Goal: Task Accomplishment & Management: Manage account settings

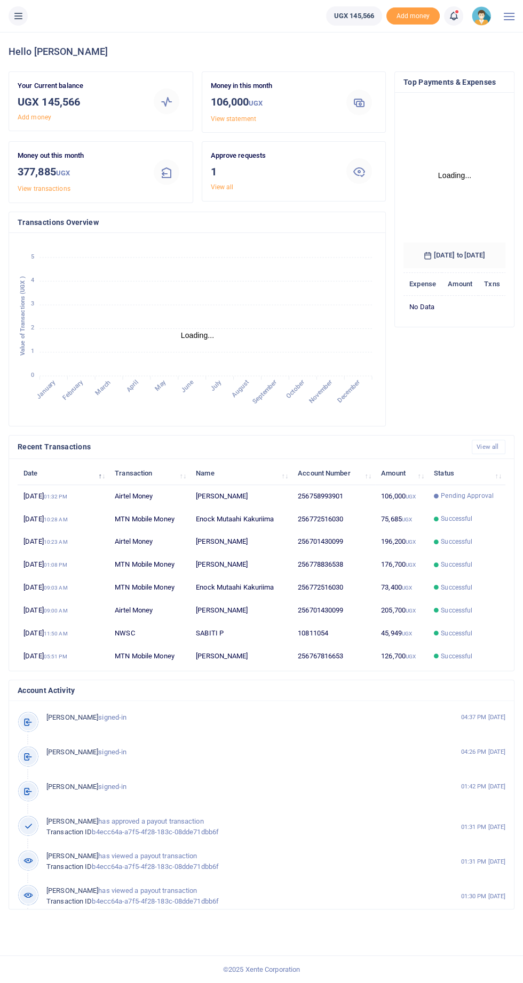
scroll to position [174, 102]
click at [22, 15] on icon at bounding box center [18, 16] width 11 height 12
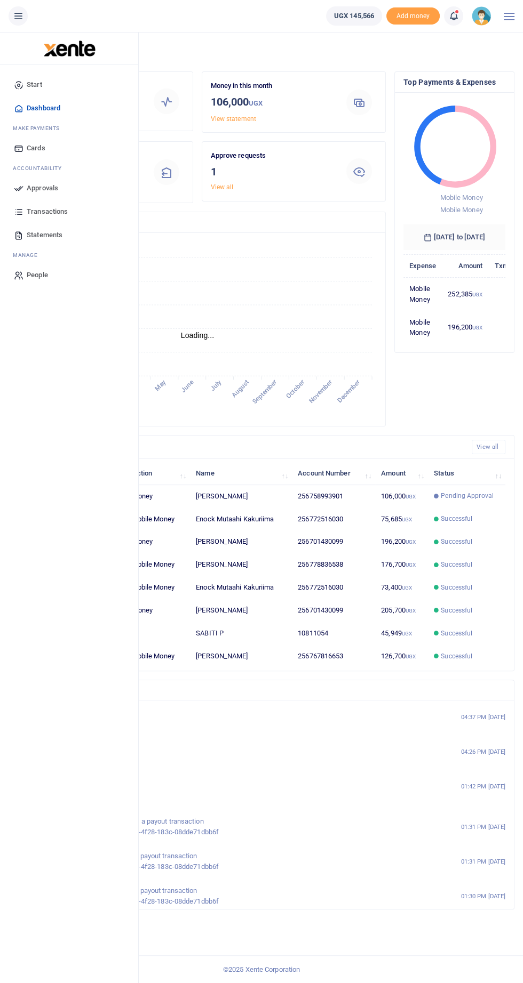
scroll to position [0, 1]
click at [60, 189] on link "Approvals" at bounding box center [69, 188] width 121 height 23
click at [51, 193] on span "Approvals" at bounding box center [42, 188] width 31 height 11
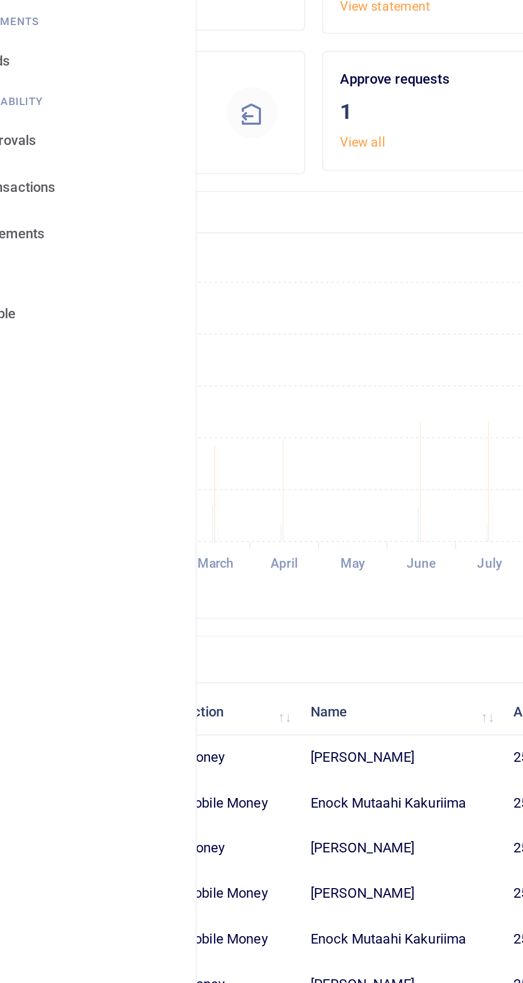
scroll to position [1, 0]
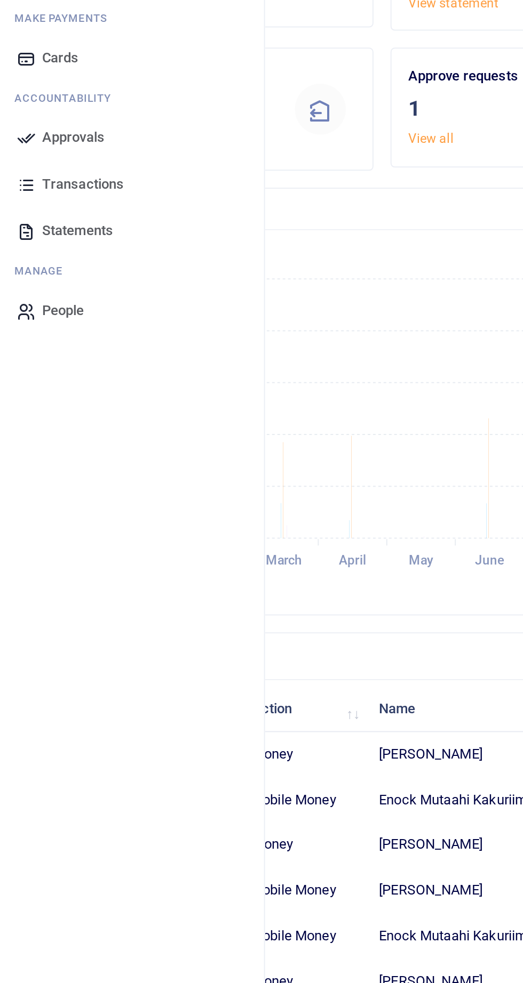
click at [46, 187] on span "Approvals" at bounding box center [42, 186] width 31 height 11
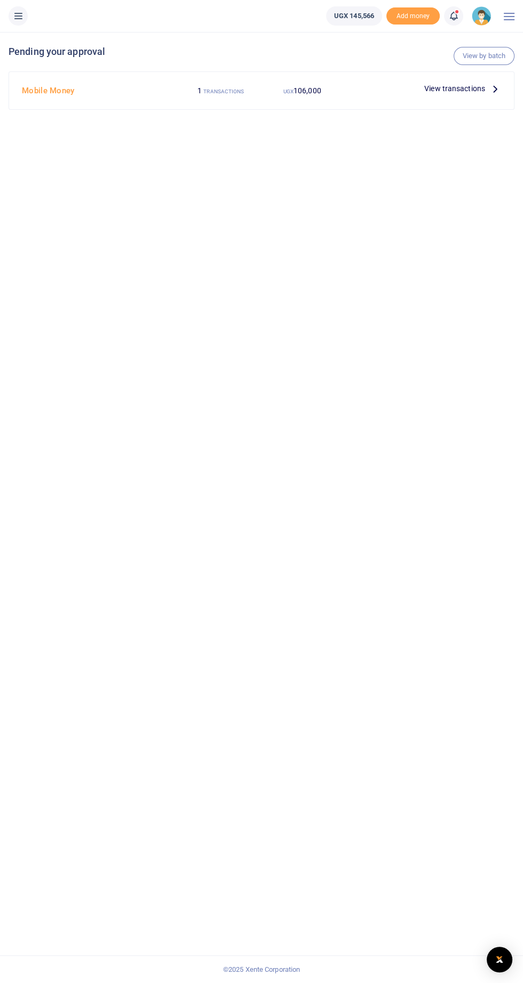
click at [461, 88] on span "View transactions" at bounding box center [454, 89] width 61 height 12
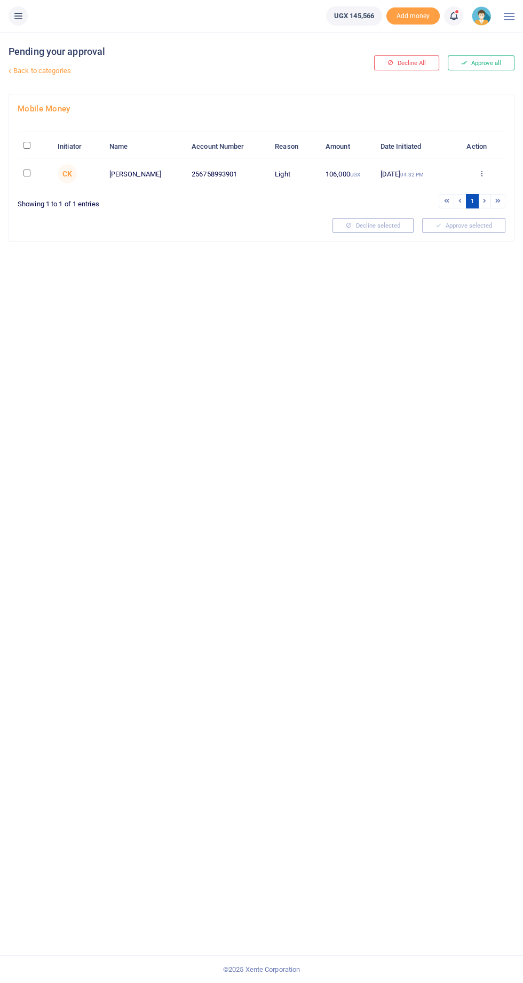
click at [26, 176] on input "checkbox" at bounding box center [26, 173] width 7 height 7
checkbox input "true"
click at [461, 227] on button "Approve selected (1)" at bounding box center [459, 225] width 91 height 15
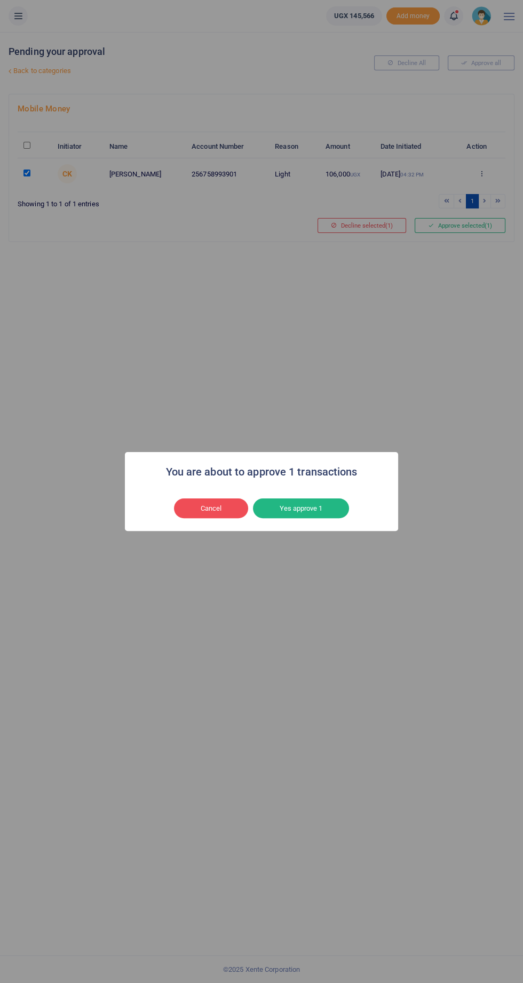
click at [308, 513] on button "Yes approve 1" at bounding box center [301, 509] width 96 height 20
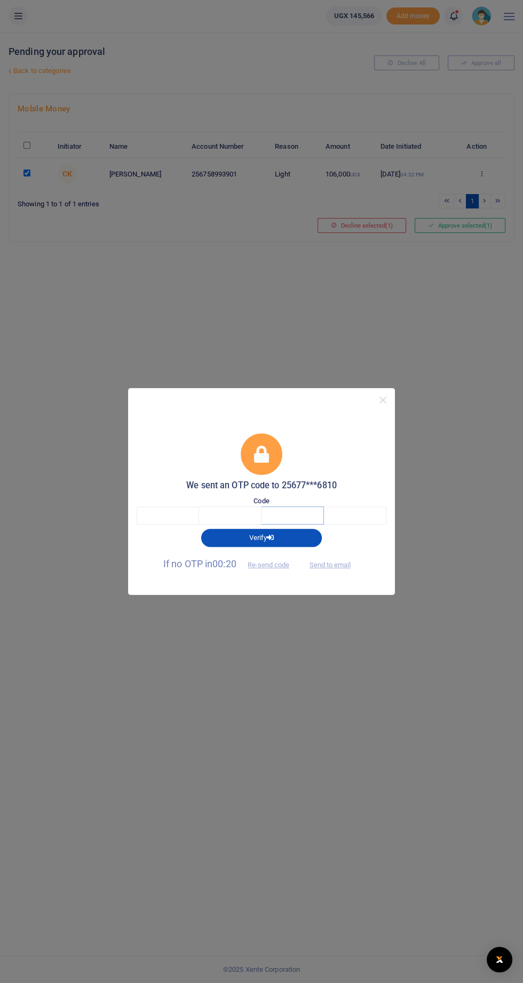
click at [281, 516] on input "text" at bounding box center [292, 516] width 62 height 18
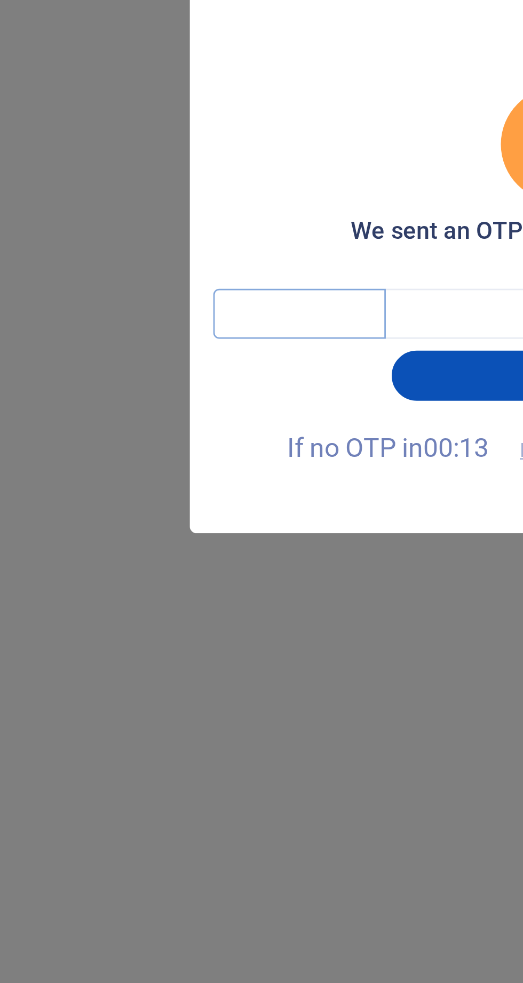
click at [158, 516] on input "text" at bounding box center [168, 516] width 62 height 18
type input "5"
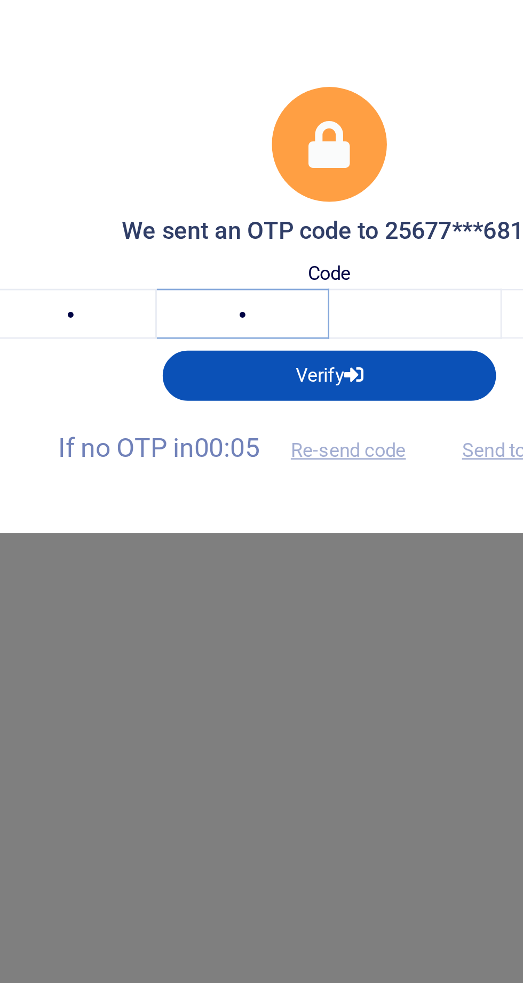
type input "8"
type input "1"
